Goal: Consume media (video, audio)

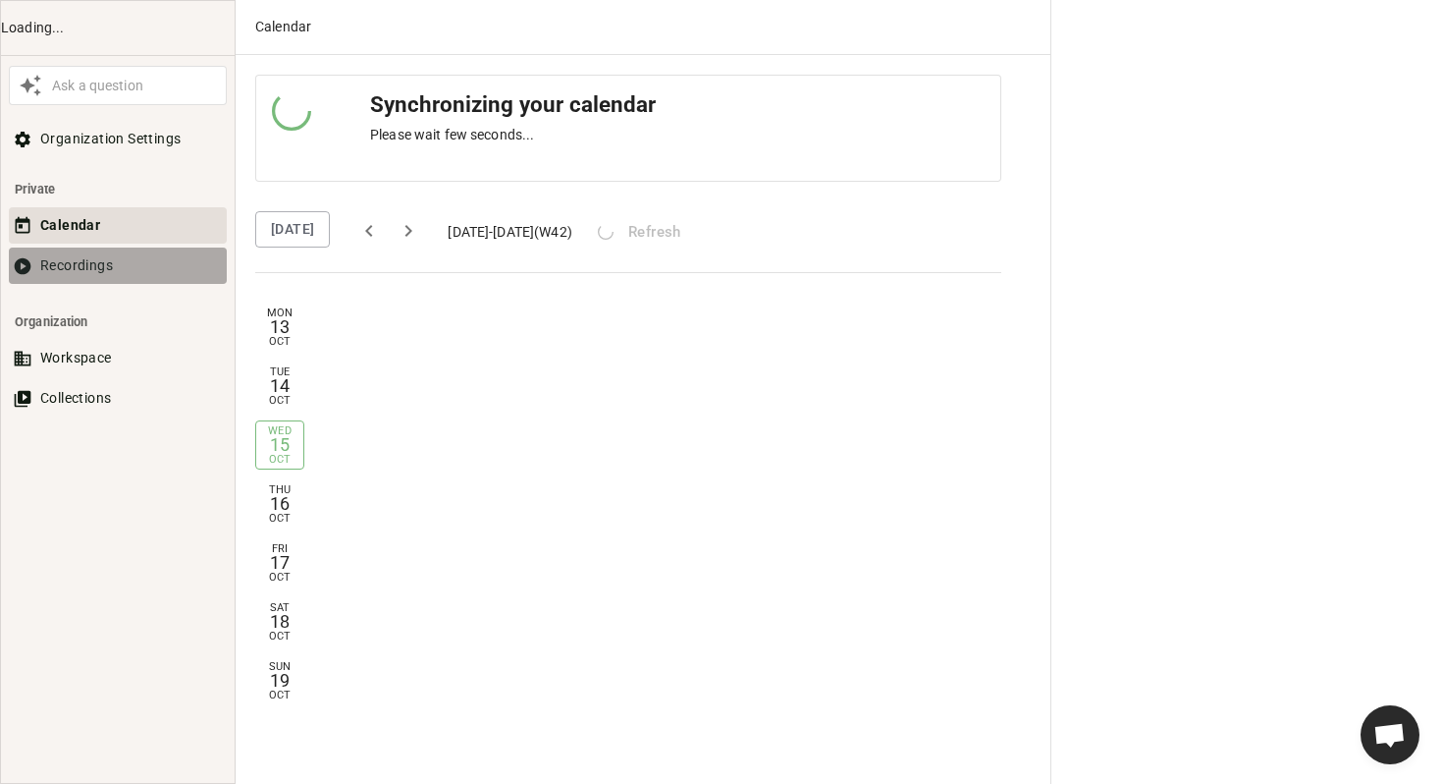
click at [129, 256] on button "Recordings" at bounding box center [118, 265] width 218 height 36
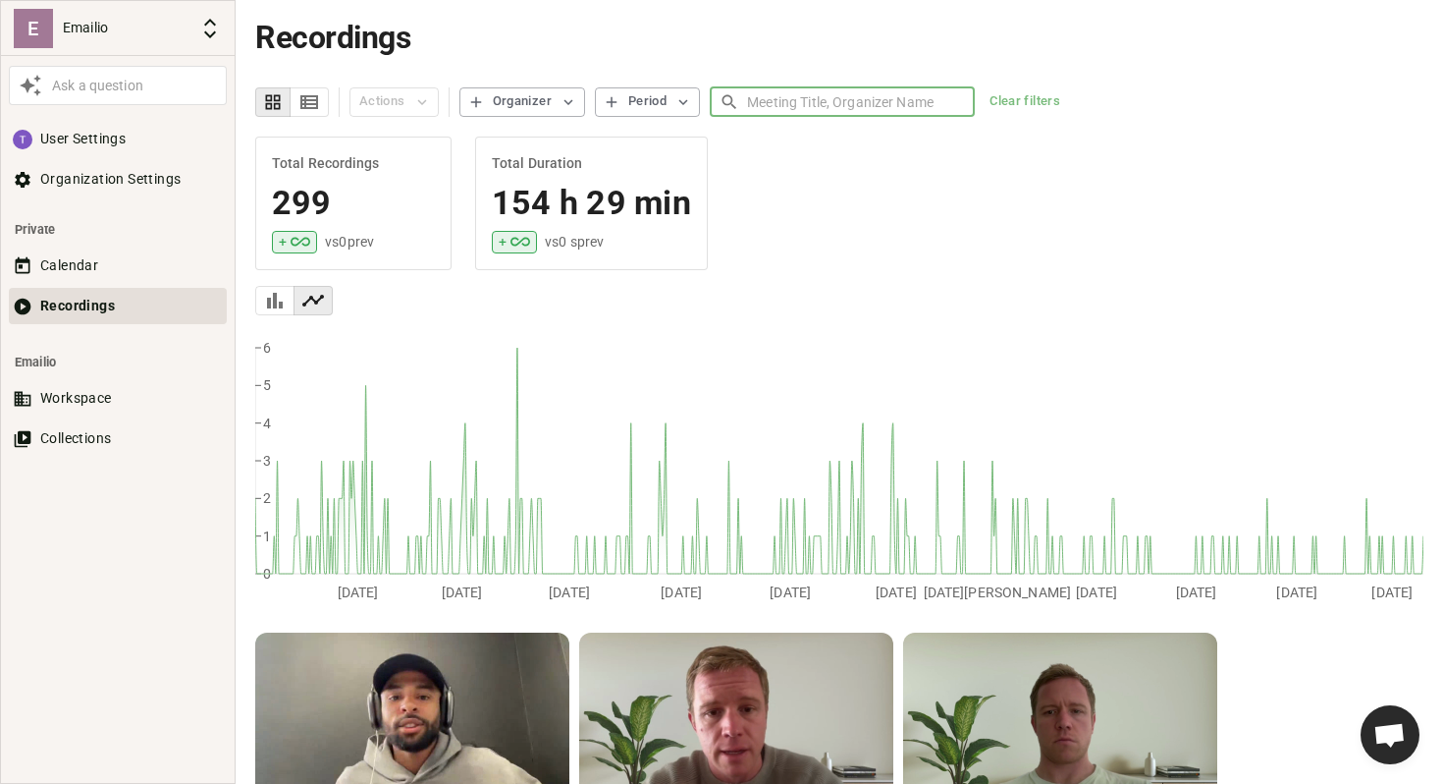
click at [762, 113] on input "text" at bounding box center [861, 101] width 228 height 36
paste input "[DOMAIN_NAME]"
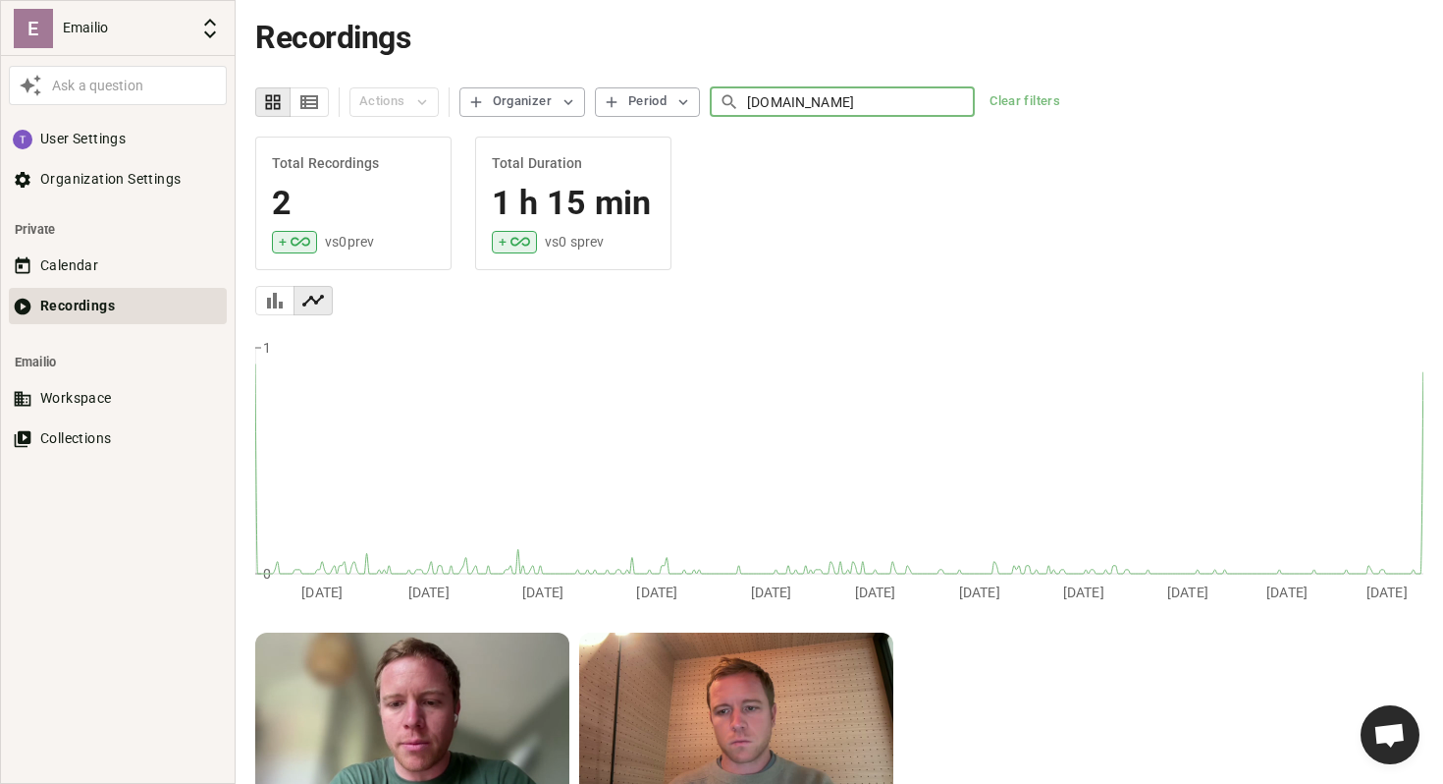
scroll to position [110, 0]
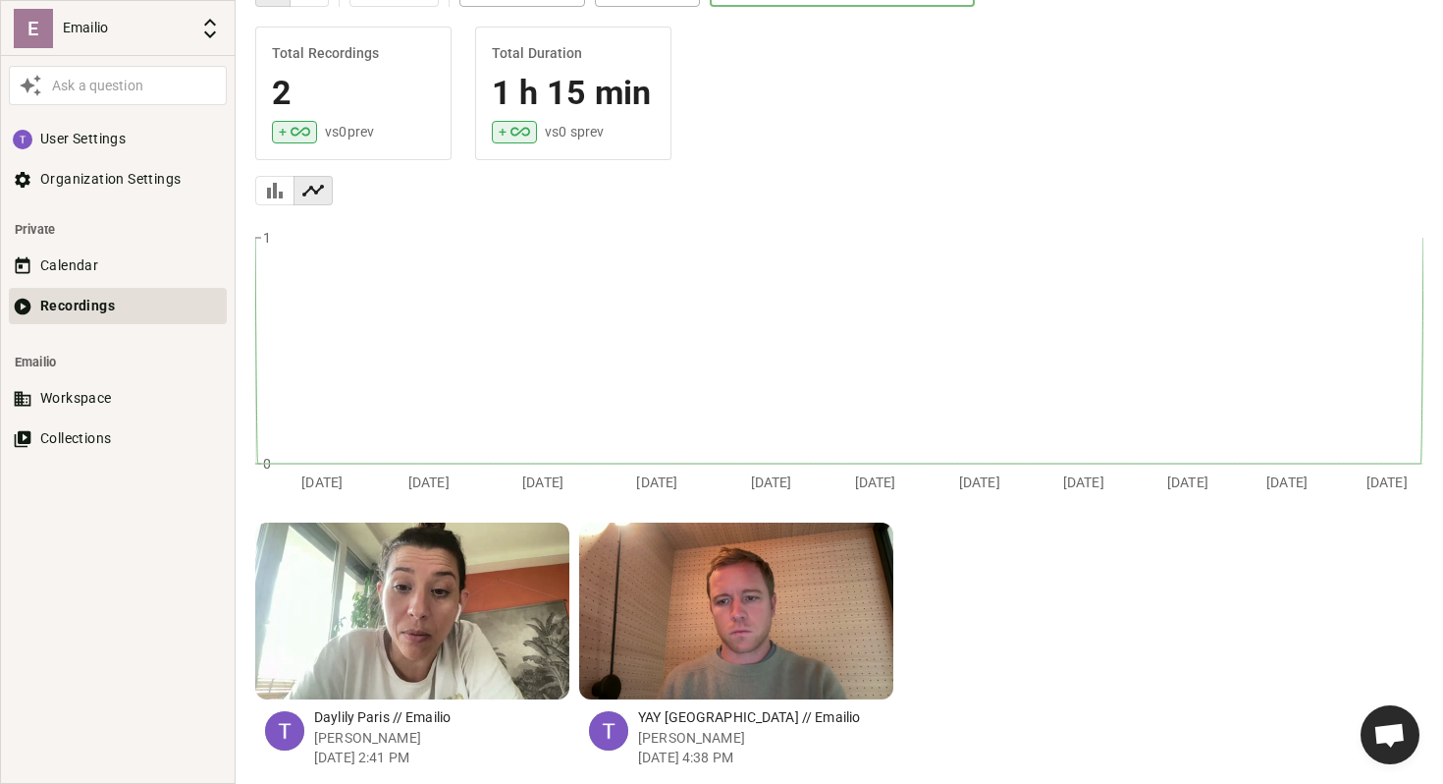
type input "[DOMAIN_NAME]"
click at [491, 615] on div "button" at bounding box center [497, 610] width 19 height 177
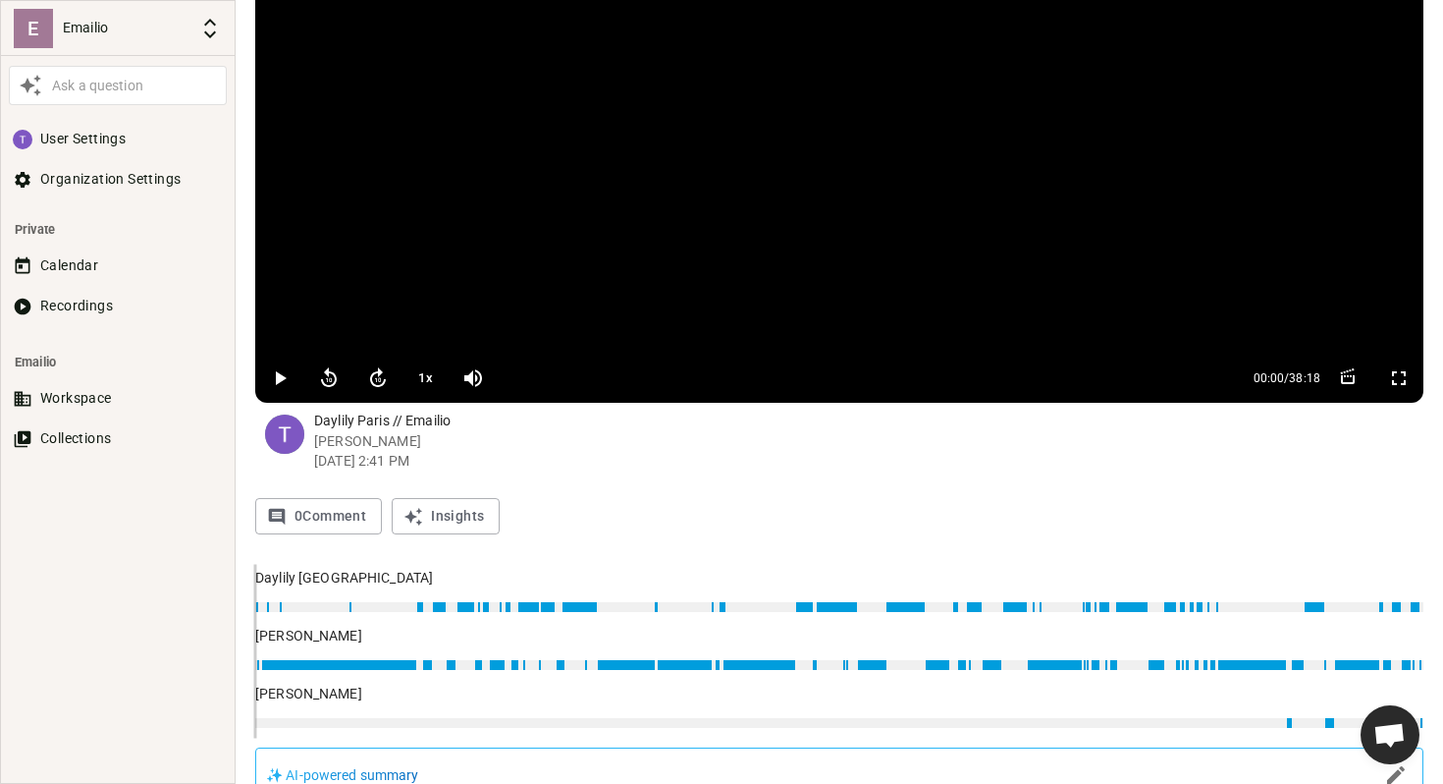
scroll to position [144, 0]
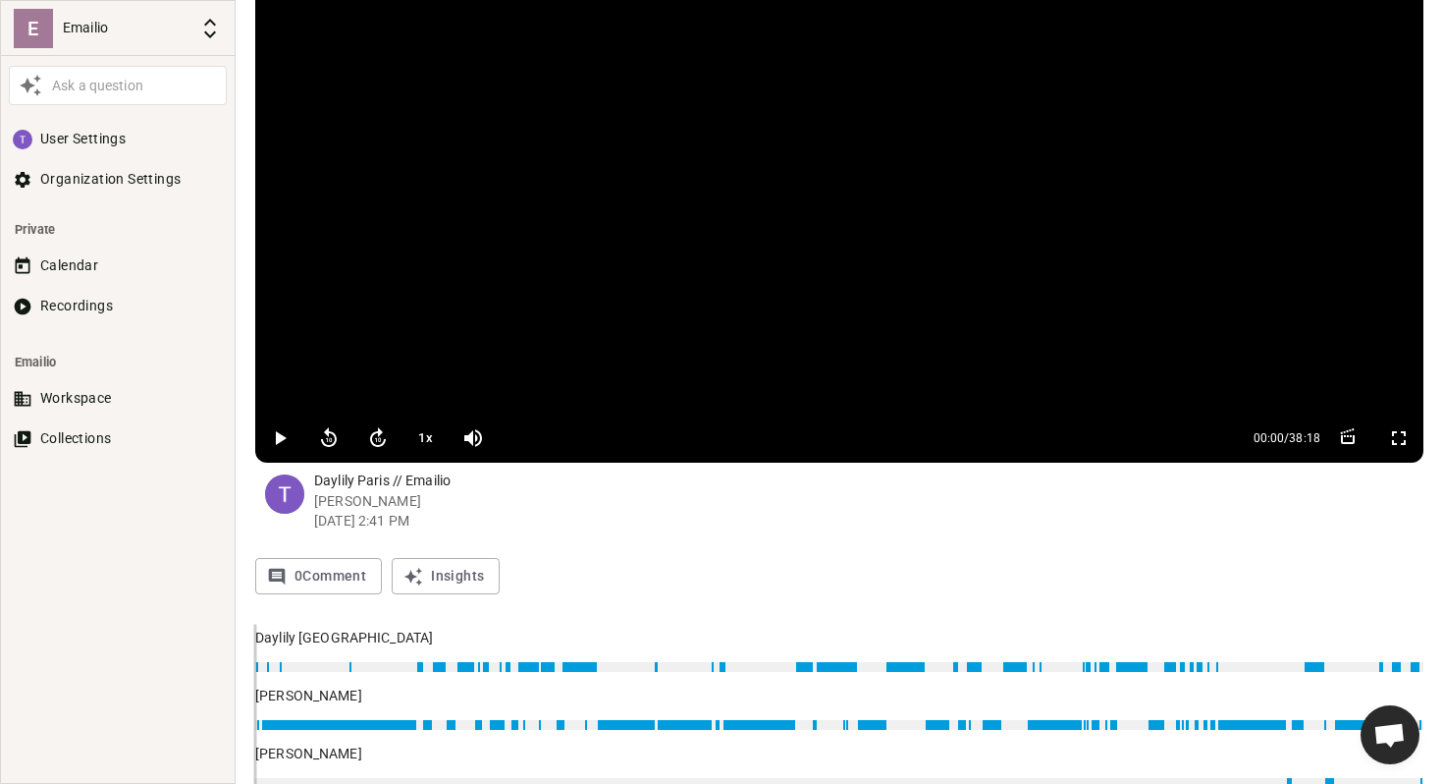
click at [279, 437] on icon "button" at bounding box center [281, 438] width 11 height 14
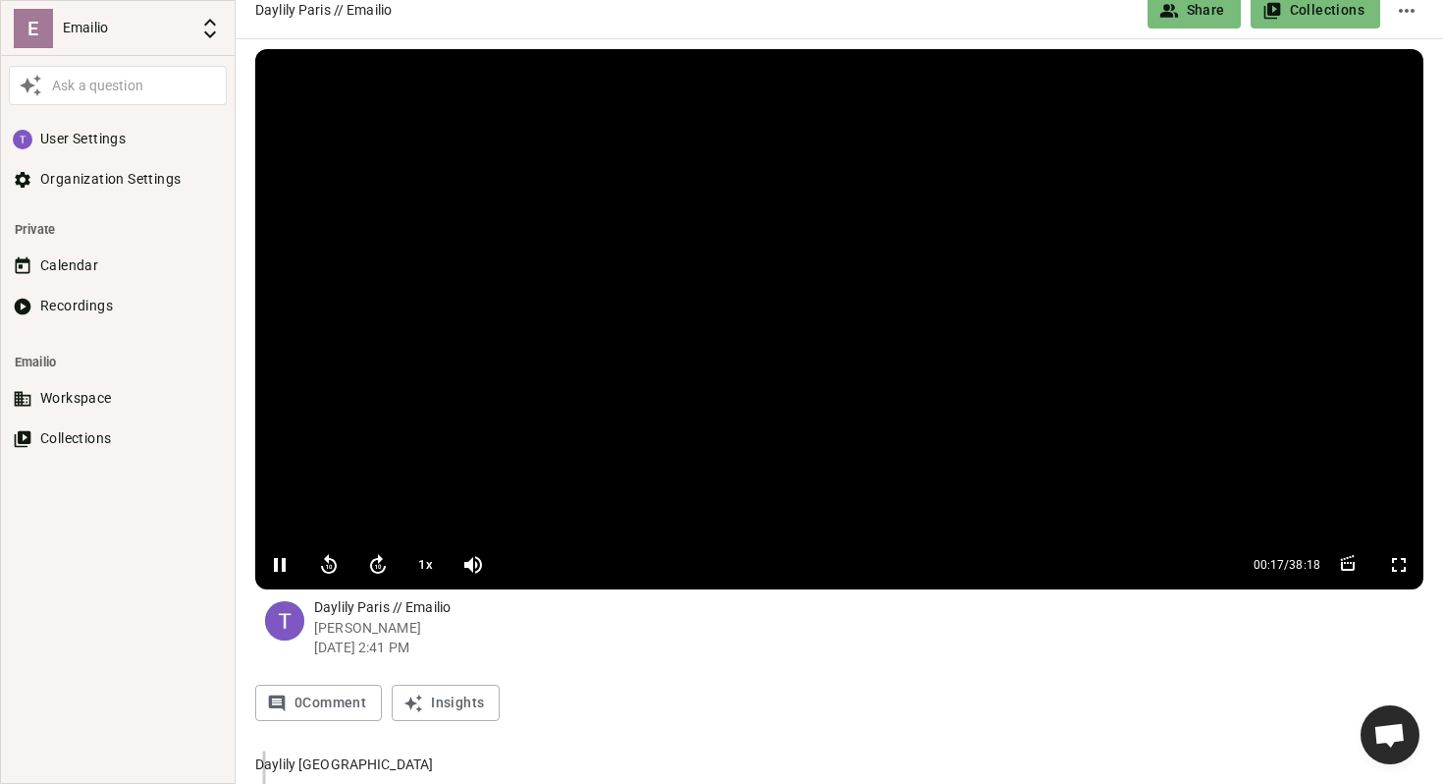
scroll to position [0, 0]
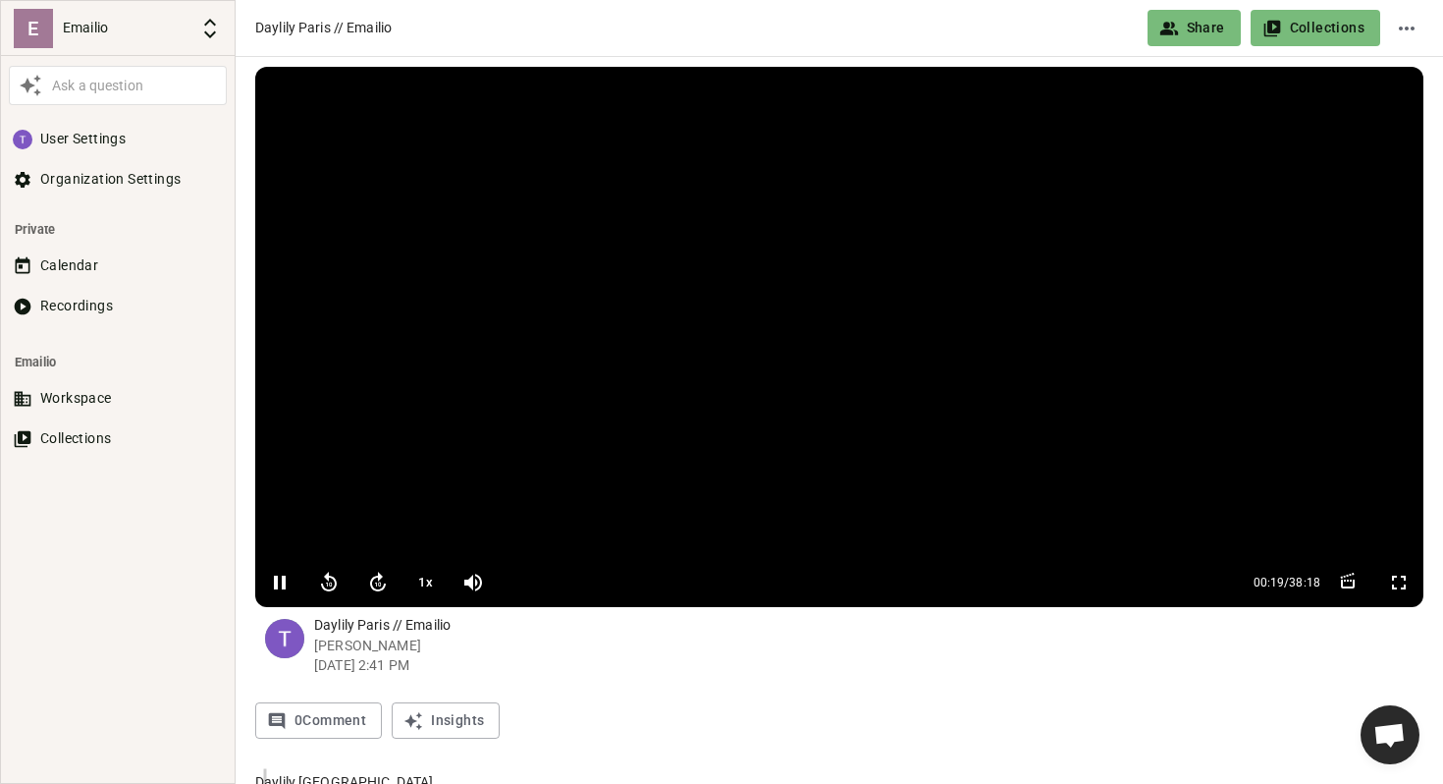
click at [421, 579] on button "1 x" at bounding box center [425, 582] width 36 height 39
click at [916, 275] on video at bounding box center [839, 312] width 1168 height 491
click at [751, 275] on video at bounding box center [839, 312] width 1168 height 491
click at [424, 587] on button "1.2 x" at bounding box center [425, 582] width 36 height 39
click at [694, 272] on video at bounding box center [839, 312] width 1168 height 491
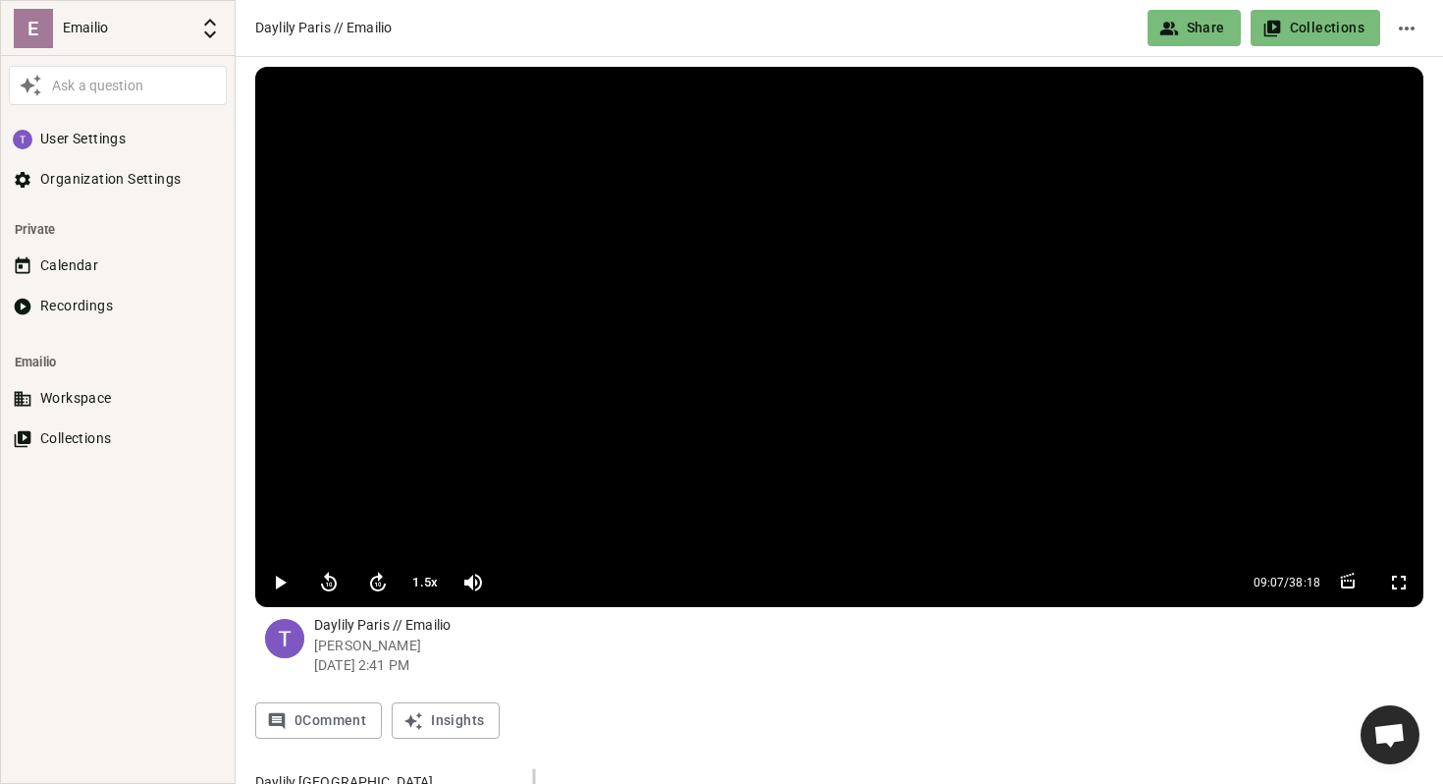
click at [591, 406] on video at bounding box center [839, 312] width 1168 height 491
drag, startPoint x: 388, startPoint y: 663, endPoint x: 318, endPoint y: 661, distance: 69.7
click at [318, 661] on p "[PERSON_NAME] [DATE] 2:41 PM" at bounding box center [869, 654] width 1110 height 39
drag, startPoint x: 441, startPoint y: 661, endPoint x: 308, endPoint y: 658, distance: 132.6
click at [308, 659] on div "Daylily Paris // Emailio [PERSON_NAME] [DATE] 2:41 PM" at bounding box center [839, 645] width 1168 height 76
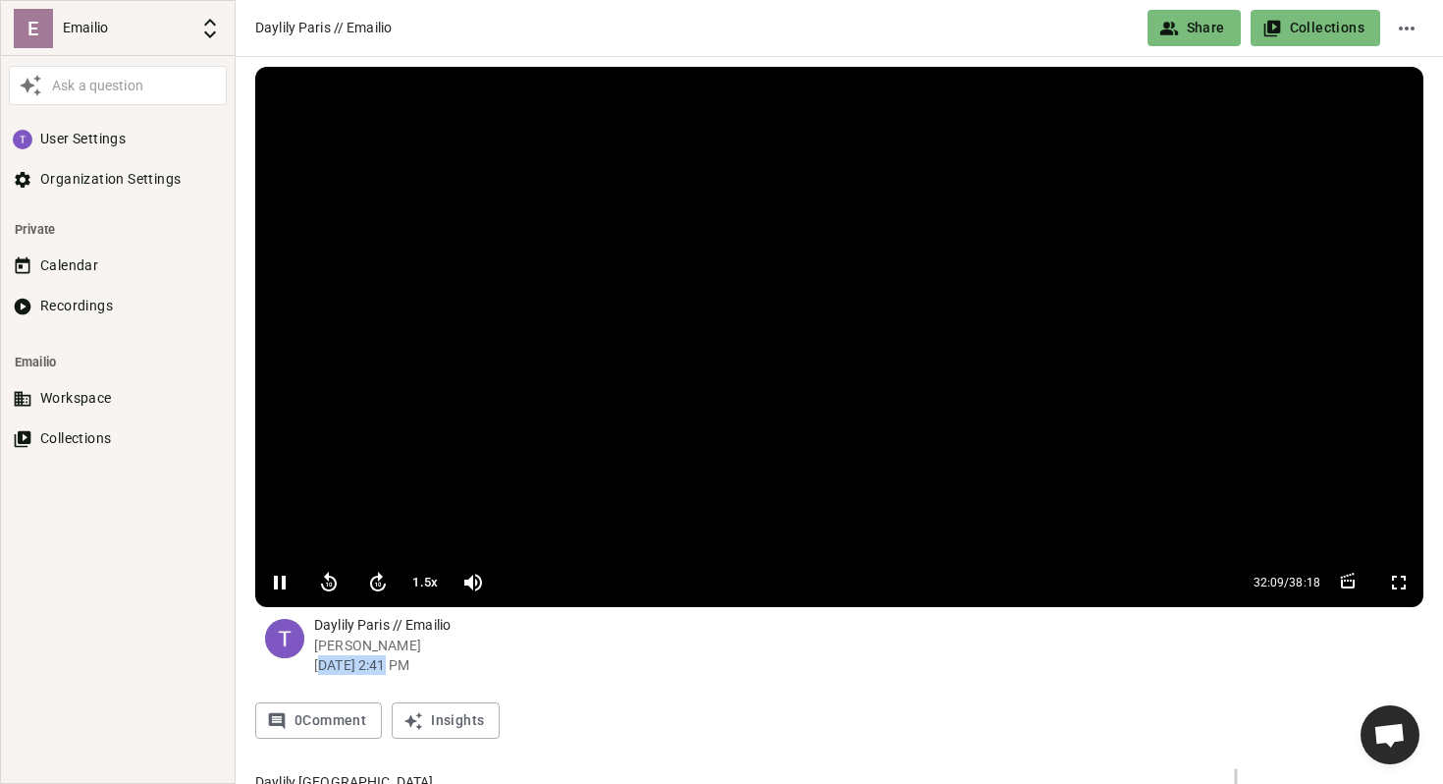
click at [858, 208] on video at bounding box center [839, 312] width 1168 height 491
click at [1144, 429] on video at bounding box center [839, 312] width 1168 height 491
click at [970, 330] on video at bounding box center [839, 312] width 1168 height 491
type input "2236"
